Goal: Navigation & Orientation: Find specific page/section

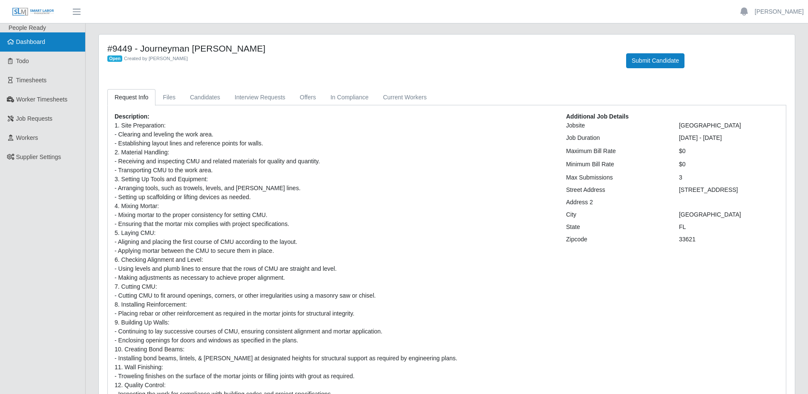
click at [26, 40] on span "Dashboard" at bounding box center [30, 41] width 29 height 7
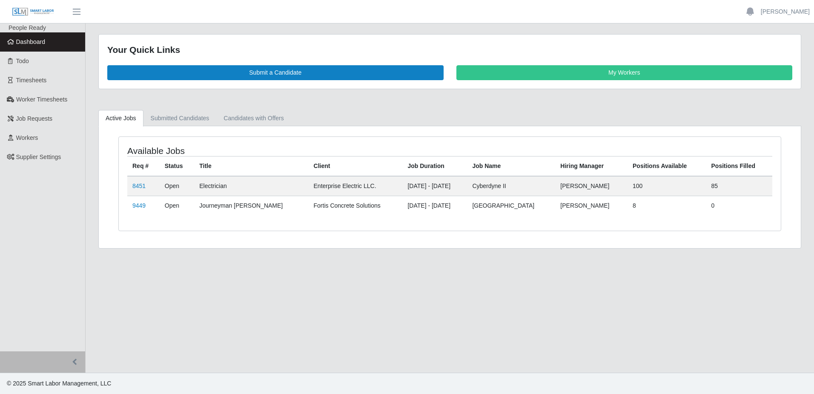
click at [131, 186] on td "8451" at bounding box center [143, 186] width 32 height 20
click at [138, 187] on link "8451" at bounding box center [138, 185] width 13 height 7
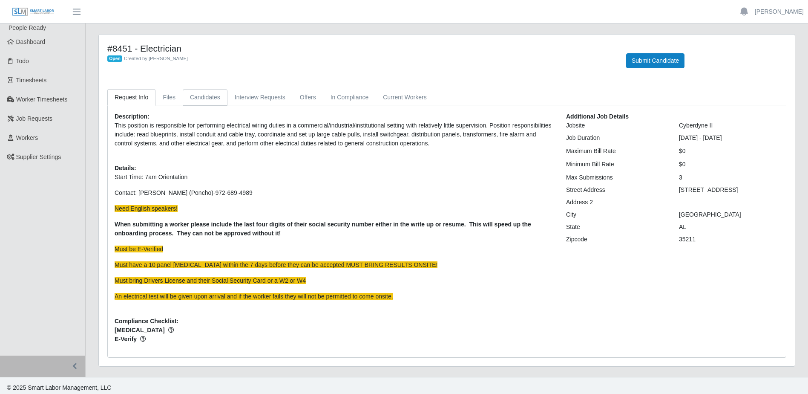
click at [214, 101] on link "Candidates" at bounding box center [205, 97] width 45 height 17
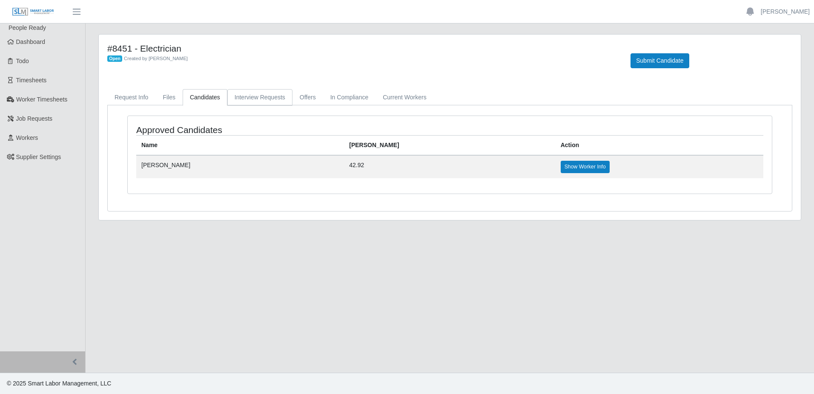
click at [247, 97] on link "Interview Requests" at bounding box center [259, 97] width 65 height 17
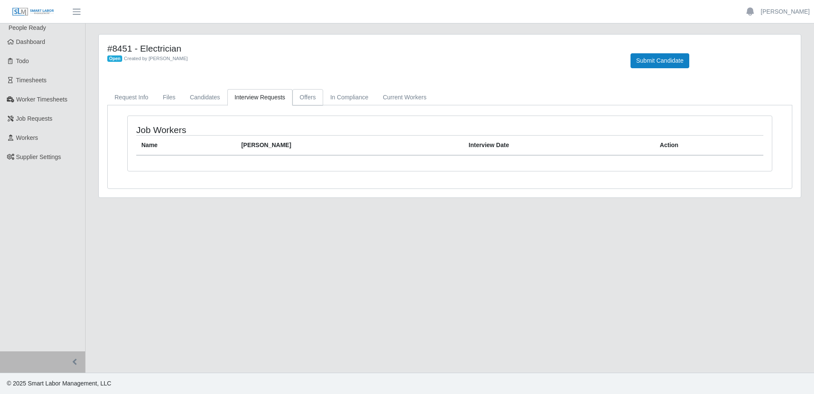
click at [307, 99] on link "Offers" at bounding box center [308, 97] width 31 height 17
drag, startPoint x: 343, startPoint y: 98, endPoint x: 353, endPoint y: 94, distance: 10.1
click at [344, 98] on link "In Compliance" at bounding box center [349, 97] width 53 height 17
click at [408, 101] on link "Current Workers" at bounding box center [405, 97] width 58 height 17
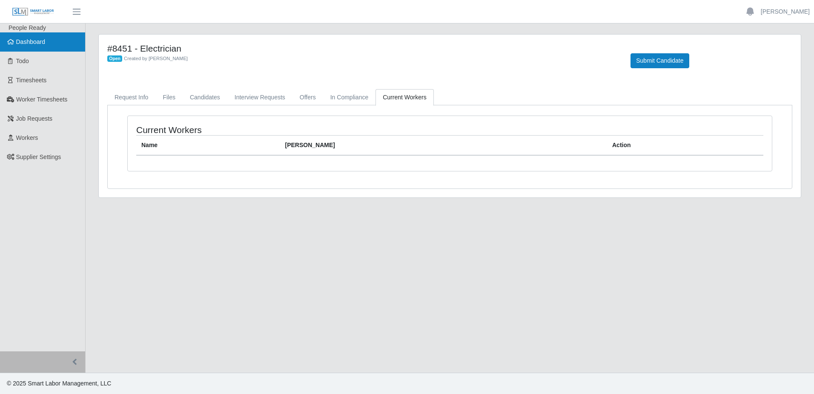
click at [20, 41] on span "Dashboard" at bounding box center [30, 41] width 29 height 7
